Goal: Task Accomplishment & Management: Manage account settings

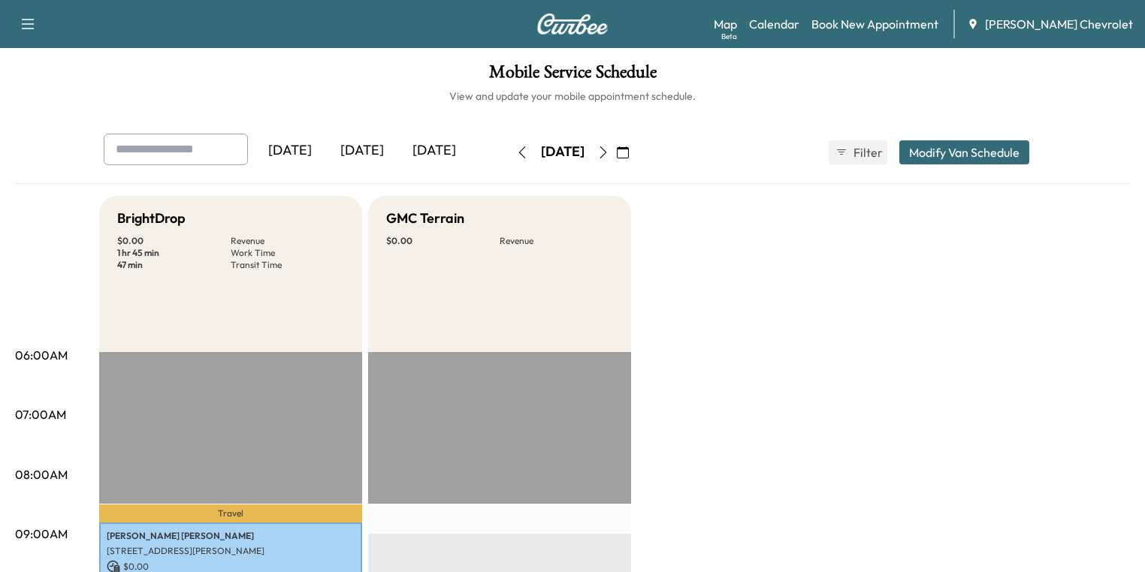
click at [609, 153] on icon "button" at bounding box center [603, 152] width 12 height 12
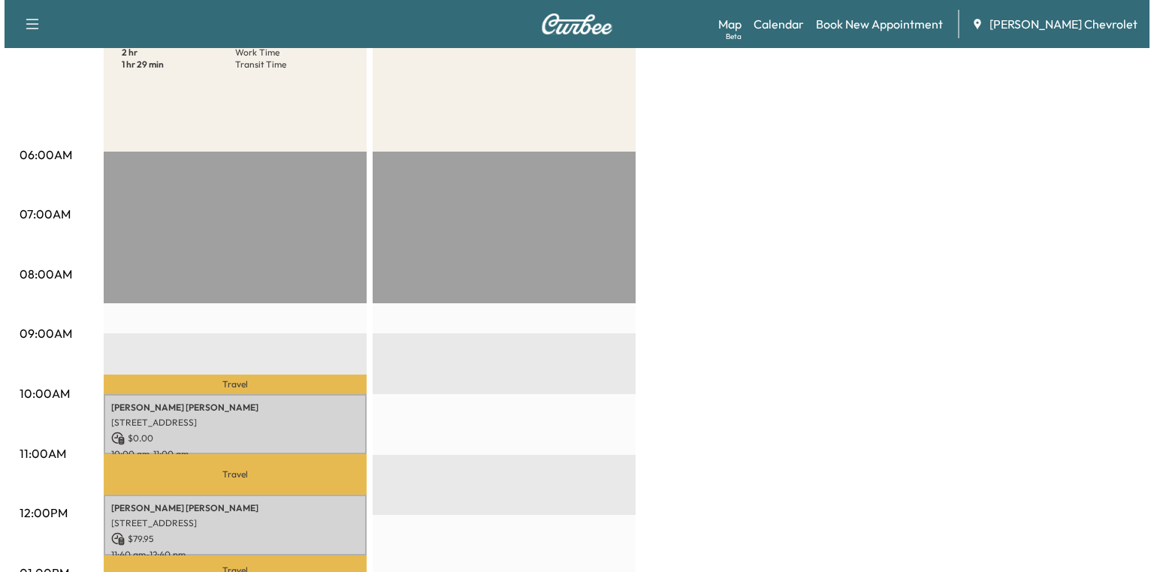
scroll to position [481, 0]
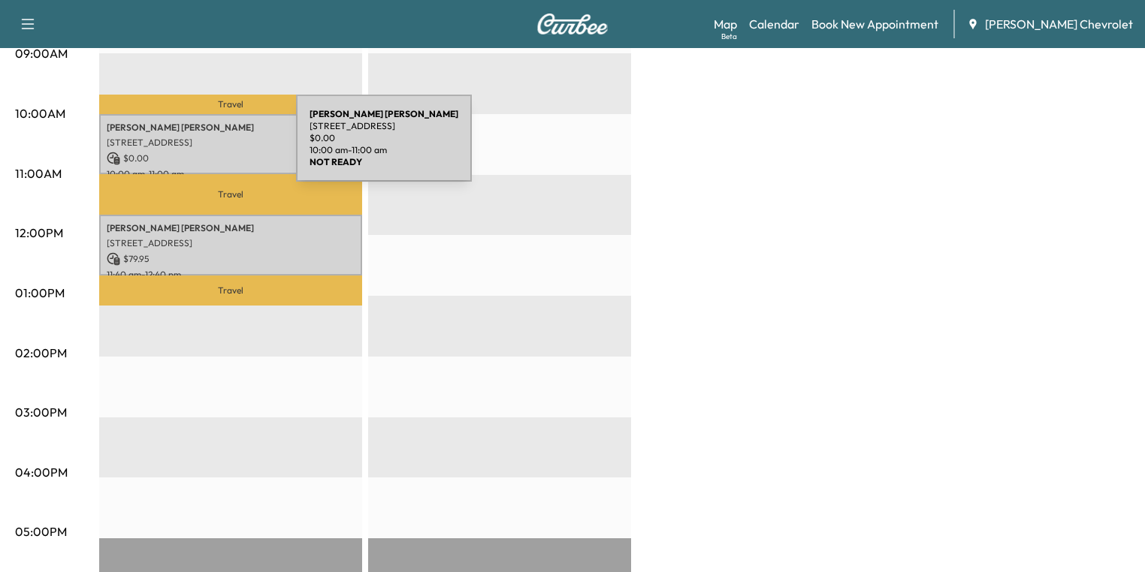
click at [183, 147] on div "[PERSON_NAME] 590 [PERSON_NAME] Ct, [GEOGRAPHIC_DATA], [GEOGRAPHIC_DATA] $ 0.00…" at bounding box center [230, 144] width 263 height 61
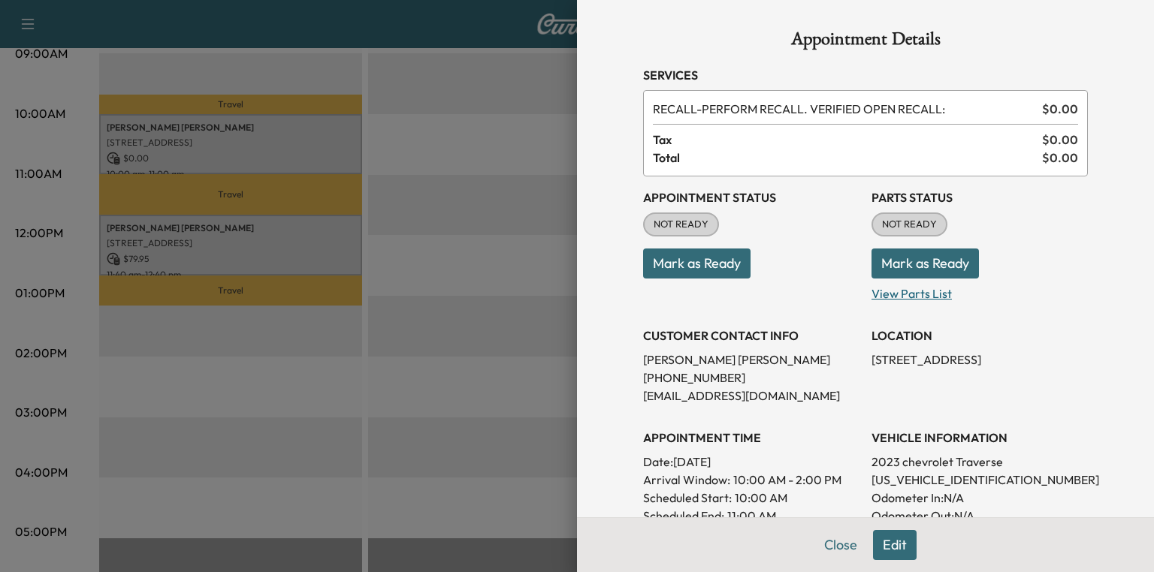
click at [883, 285] on p "View Parts List" at bounding box center [979, 291] width 216 height 24
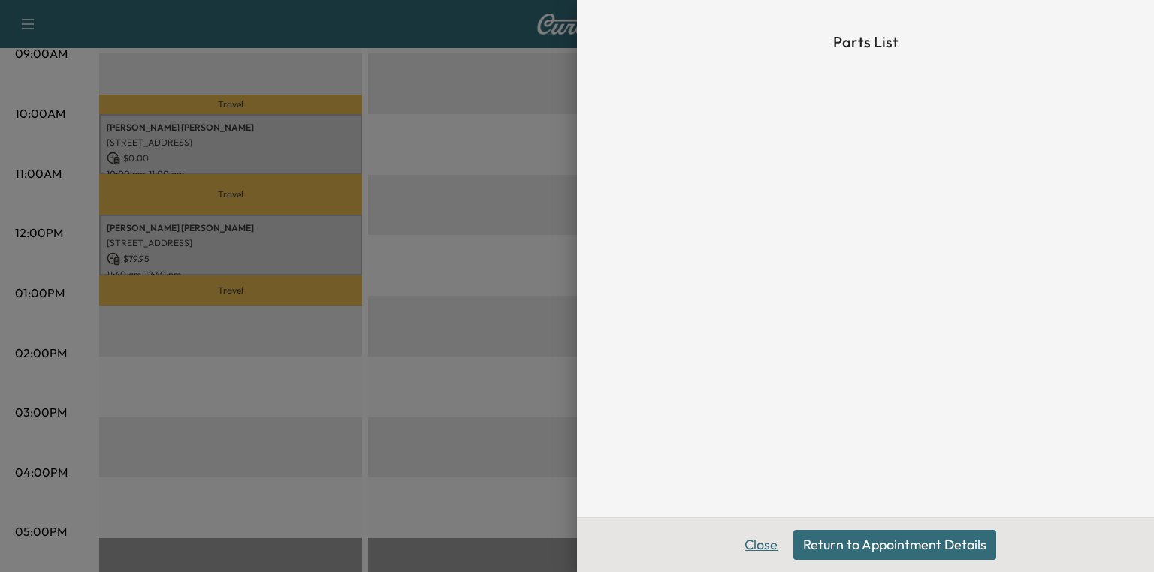
click at [757, 551] on button "Close" at bounding box center [761, 545] width 53 height 30
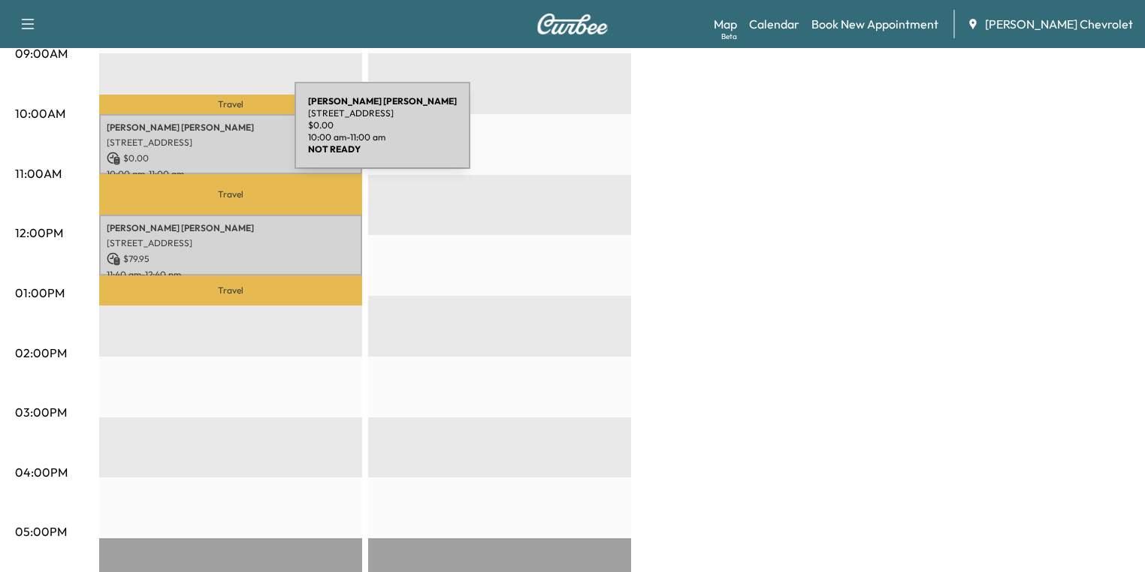
click at [182, 137] on p "[STREET_ADDRESS]" at bounding box center [231, 143] width 248 height 12
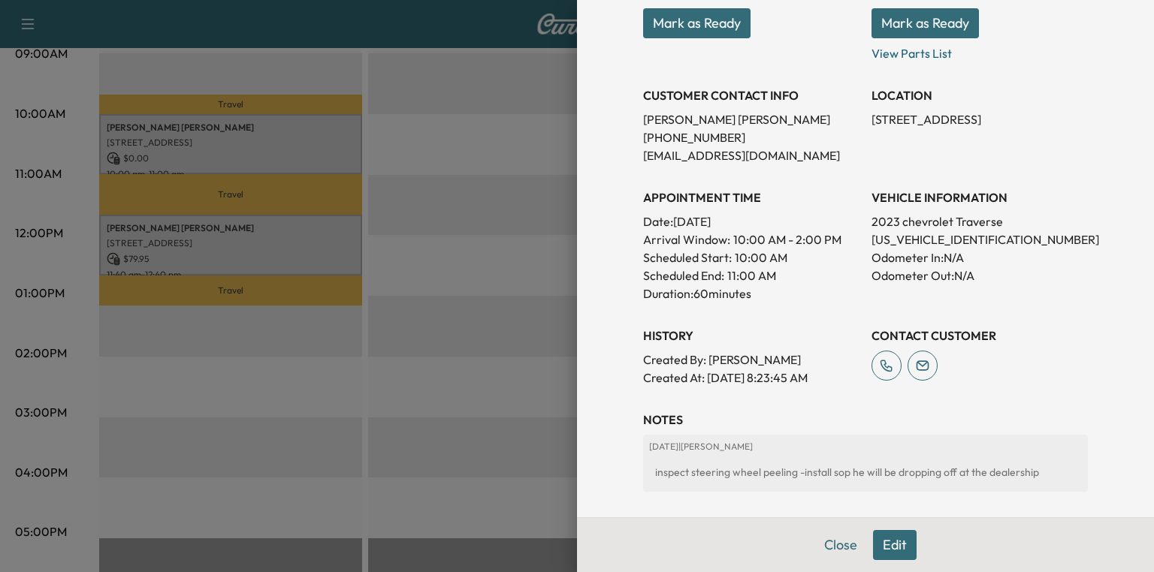
scroll to position [300, 0]
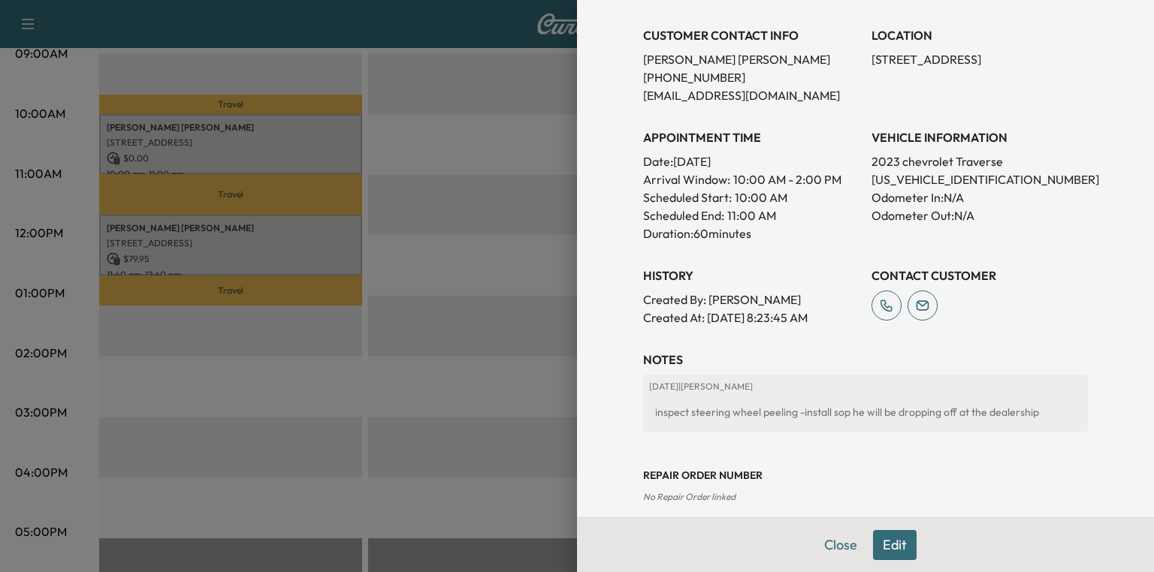
click at [483, 234] on div at bounding box center [577, 286] width 1154 height 572
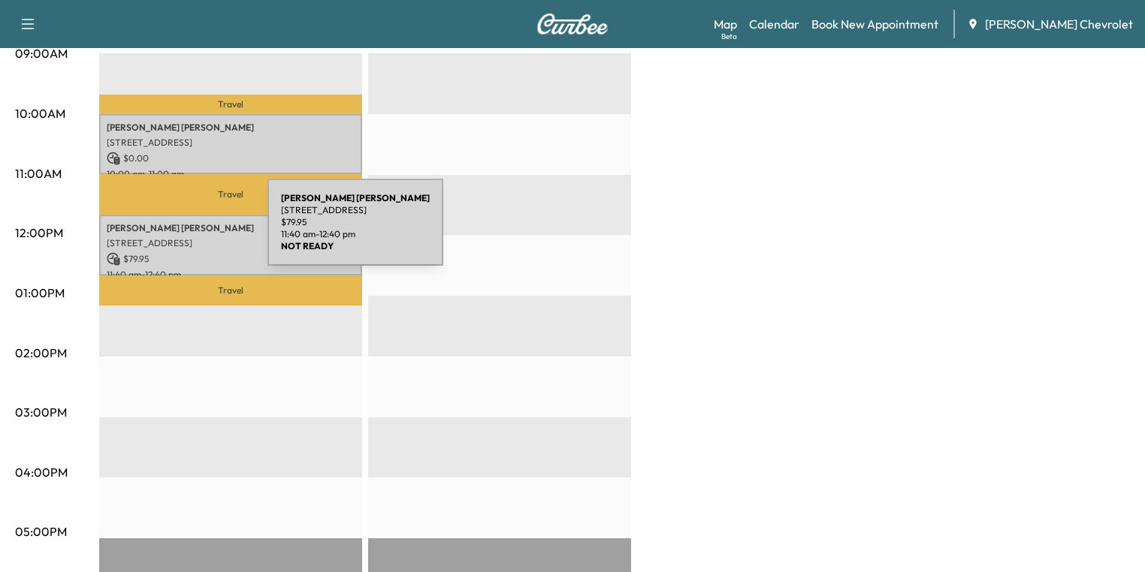
click at [155, 231] on div "[PERSON_NAME] [STREET_ADDRESS] $ 79.95 11:40 am - 12:40 pm" at bounding box center [230, 245] width 263 height 61
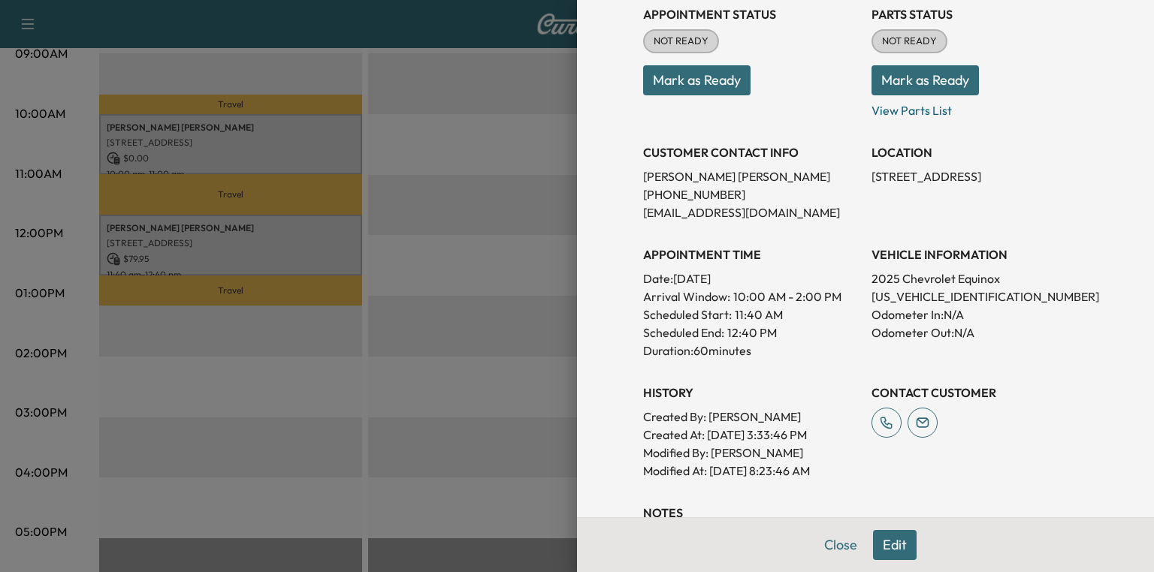
scroll to position [63, 0]
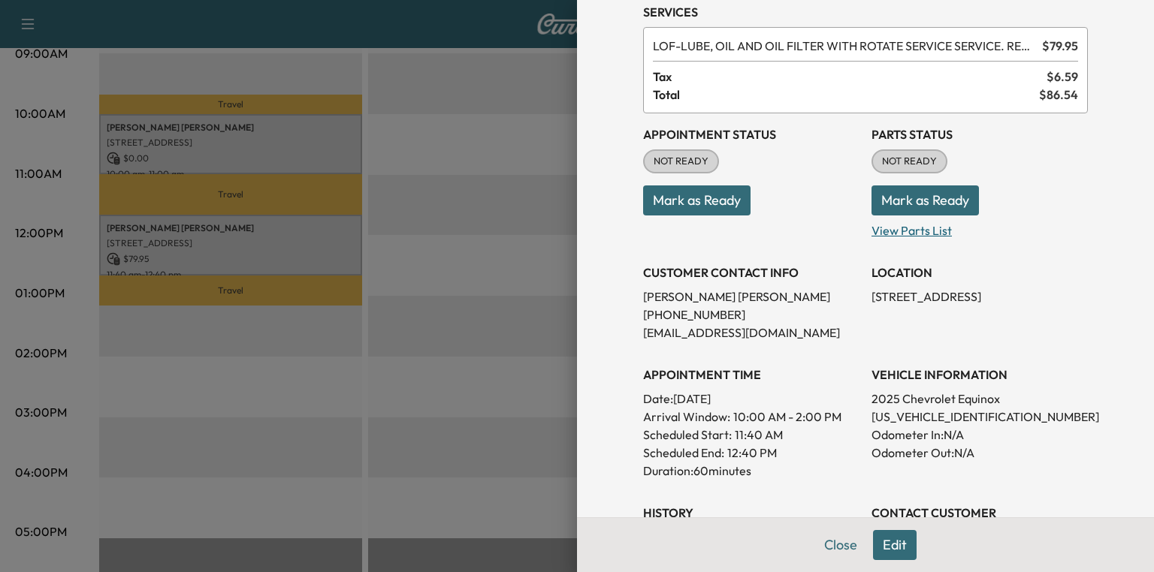
click at [892, 228] on p "View Parts List" at bounding box center [979, 228] width 216 height 24
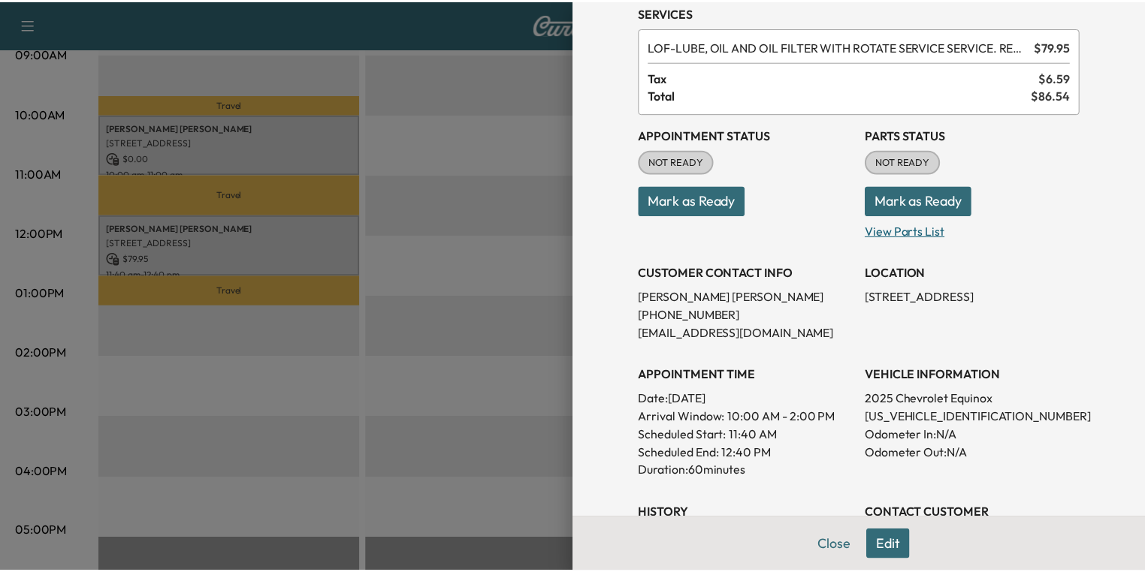
scroll to position [0, 0]
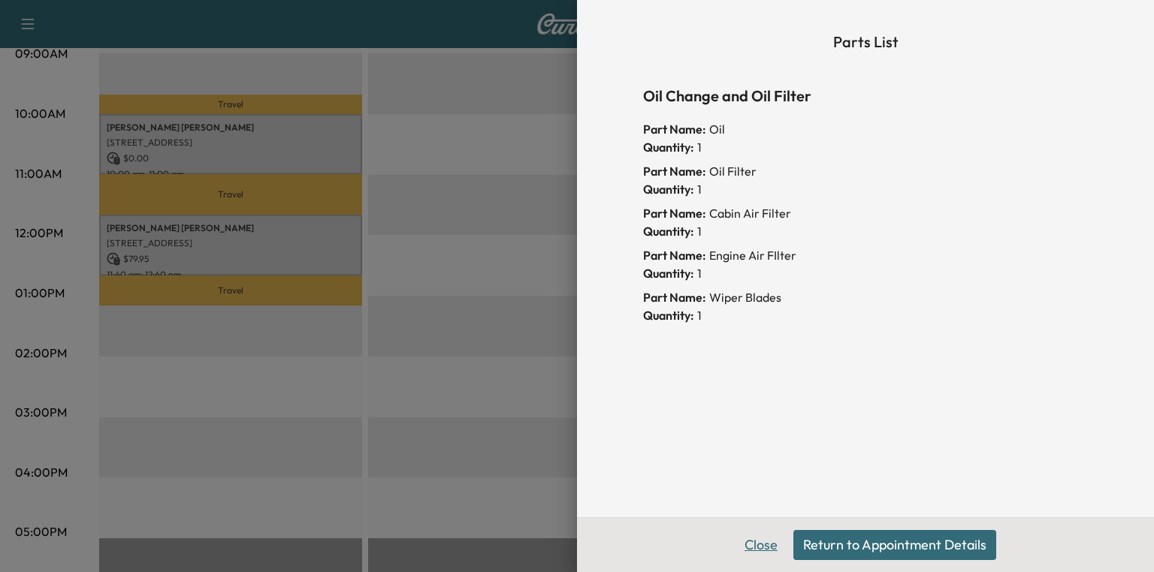
click at [767, 545] on button "Close" at bounding box center [761, 545] width 53 height 30
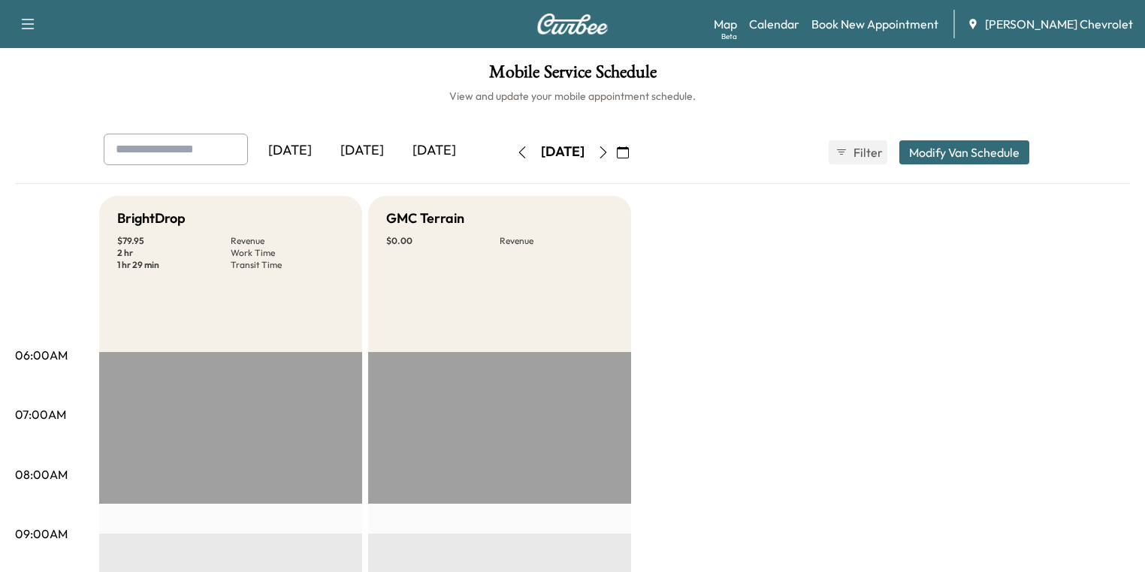
click at [609, 153] on icon "button" at bounding box center [603, 152] width 12 height 12
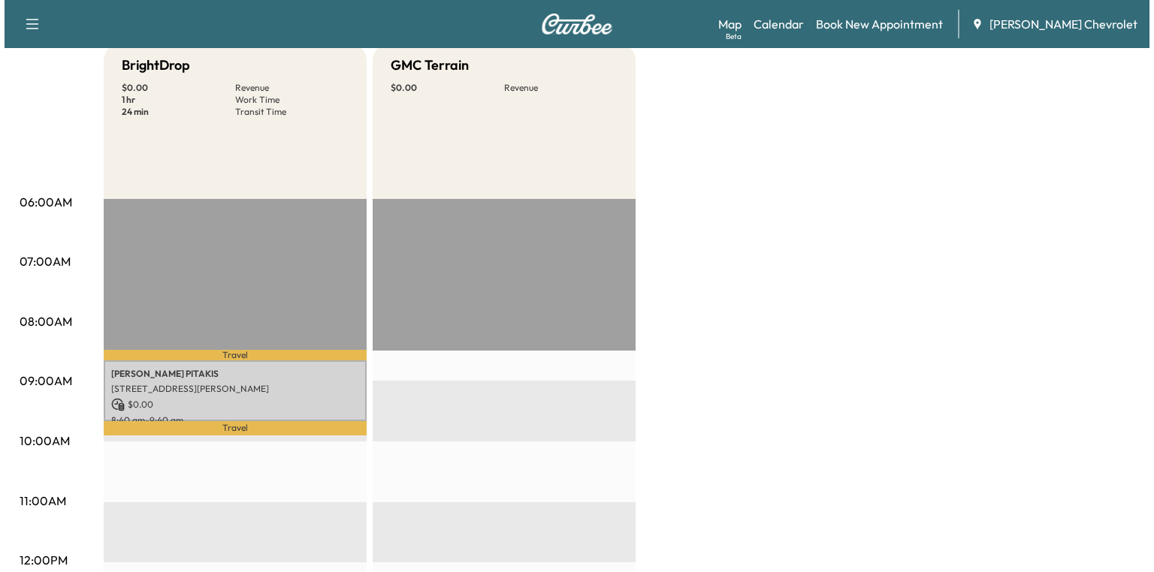
scroll to position [240, 0]
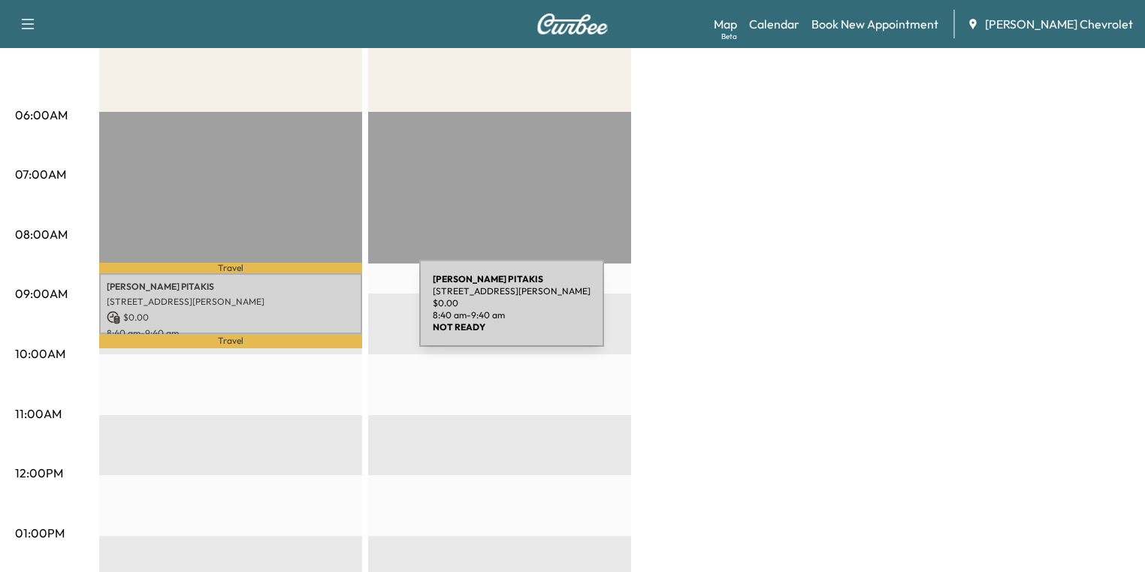
click at [306, 312] on p "$ 0.00" at bounding box center [231, 318] width 248 height 14
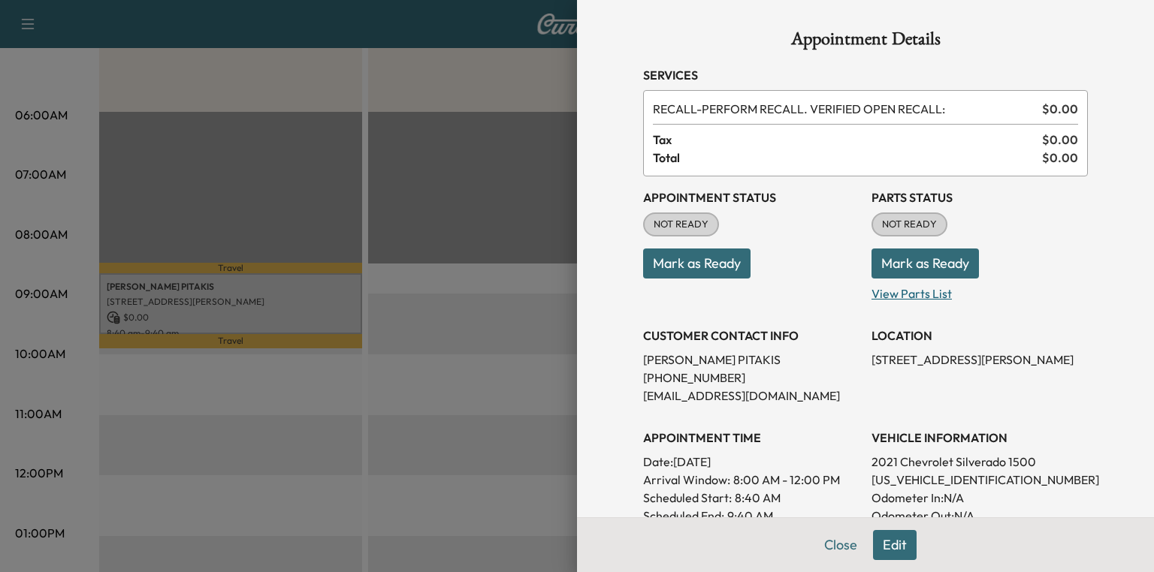
click at [871, 297] on p "View Parts List" at bounding box center [979, 291] width 216 height 24
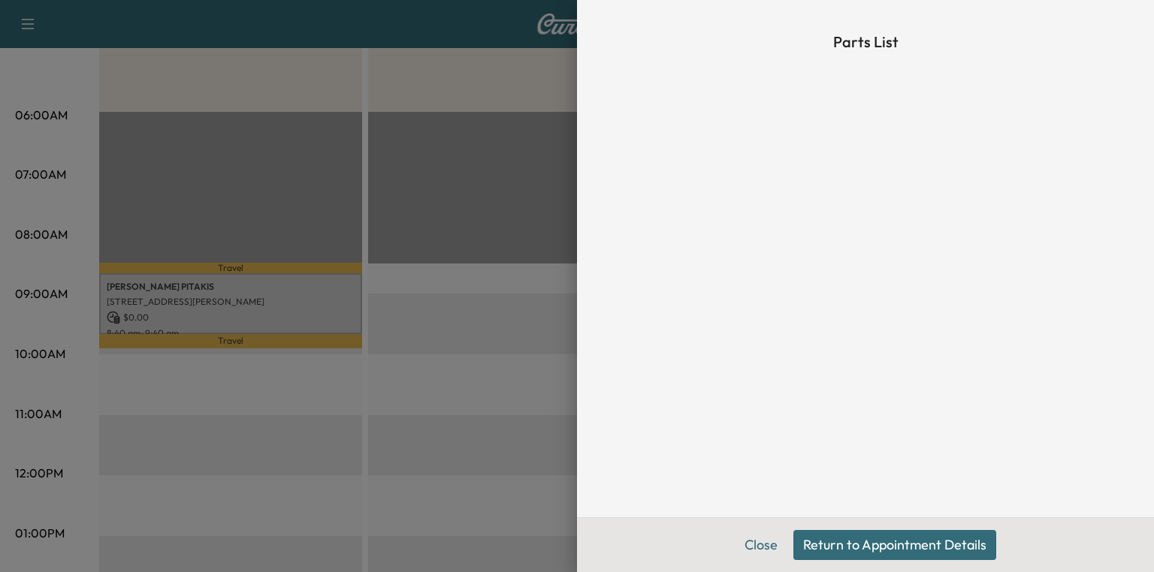
click at [831, 538] on button "Return to Appointment Details" at bounding box center [894, 545] width 203 height 30
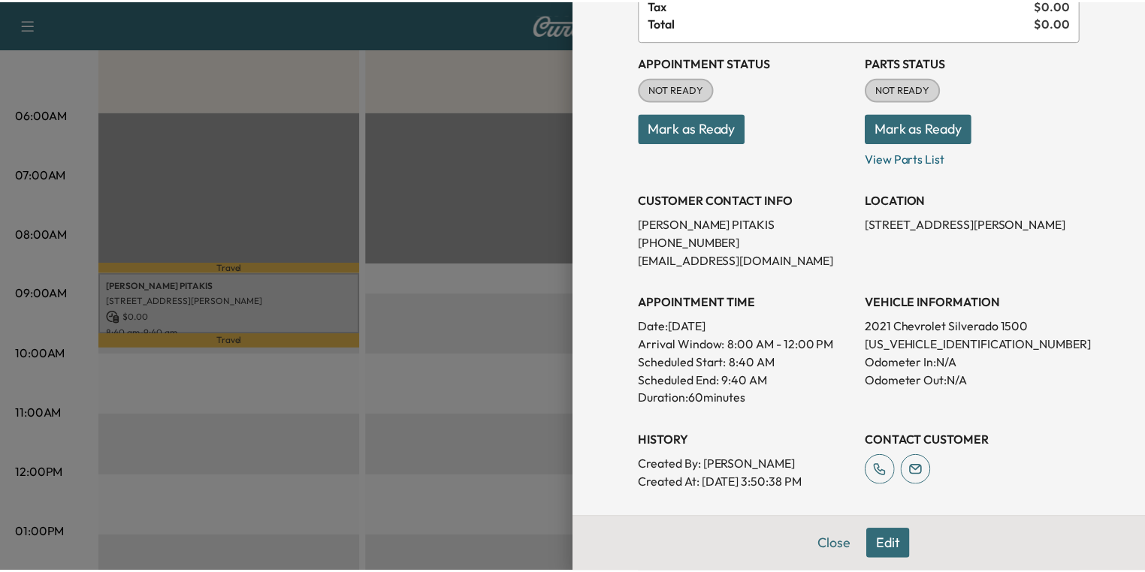
scroll to position [385, 0]
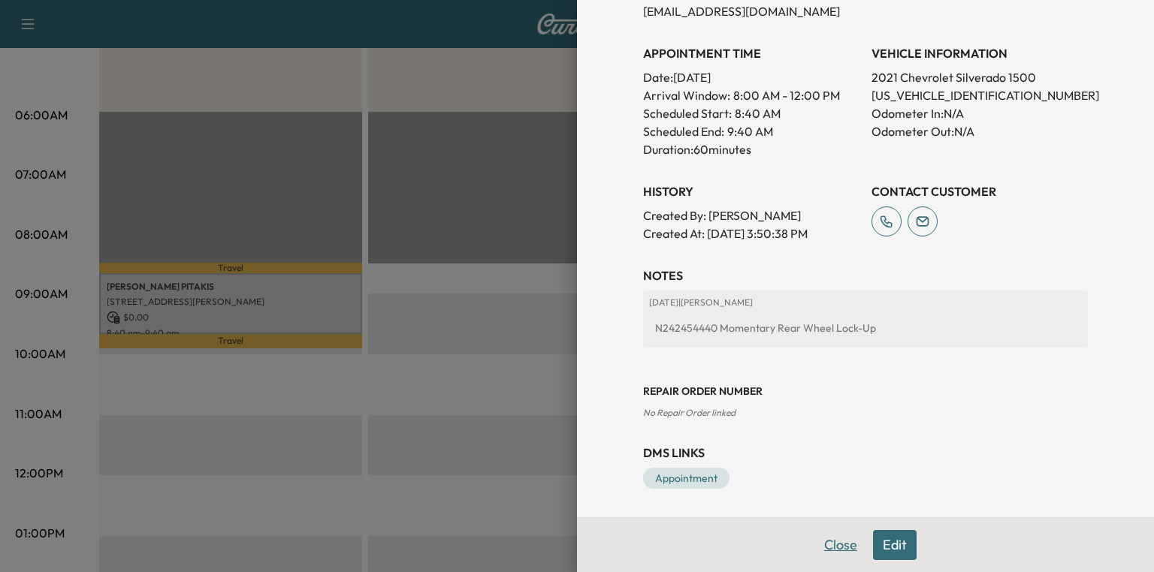
click at [826, 545] on button "Close" at bounding box center [840, 545] width 53 height 30
